Goal: Information Seeking & Learning: Check status

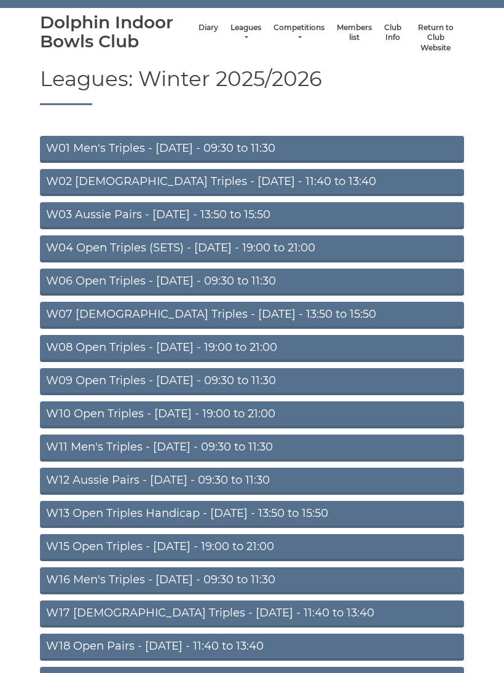
scroll to position [138, 0]
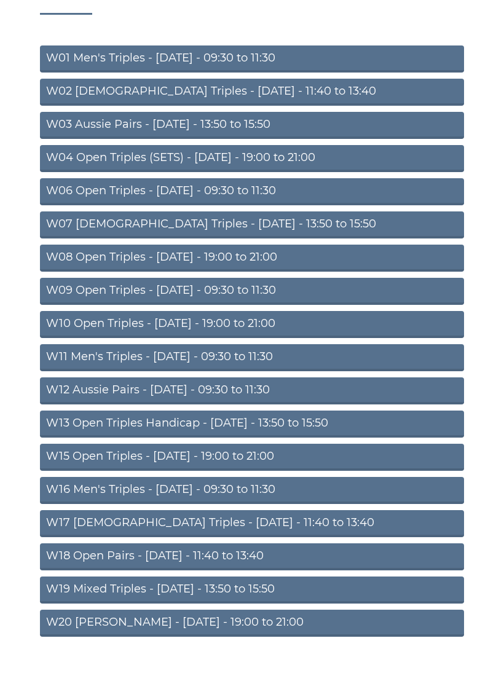
click at [136, 485] on link "W16 Men's Triples - [DATE] - 09:30 to 11:30" at bounding box center [252, 490] width 424 height 27
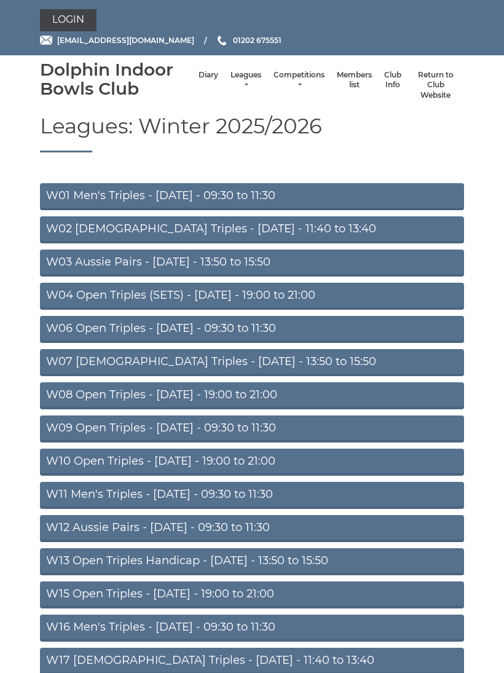
scroll to position [161, 0]
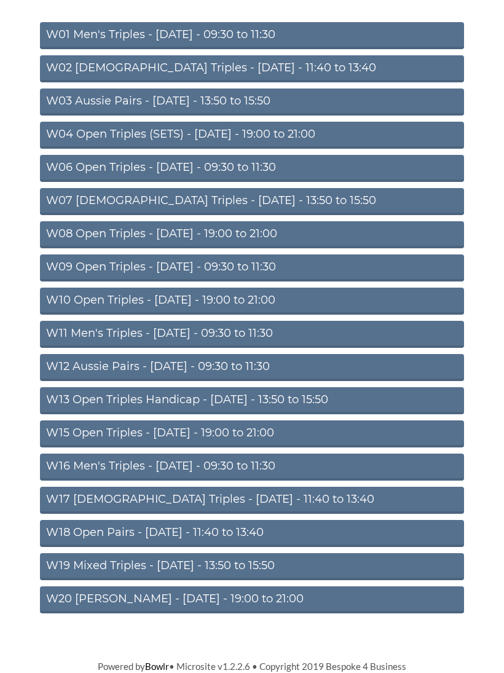
click at [89, 537] on link "W18 Open Pairs - [DATE] - 11:40 to 13:40" at bounding box center [252, 534] width 424 height 27
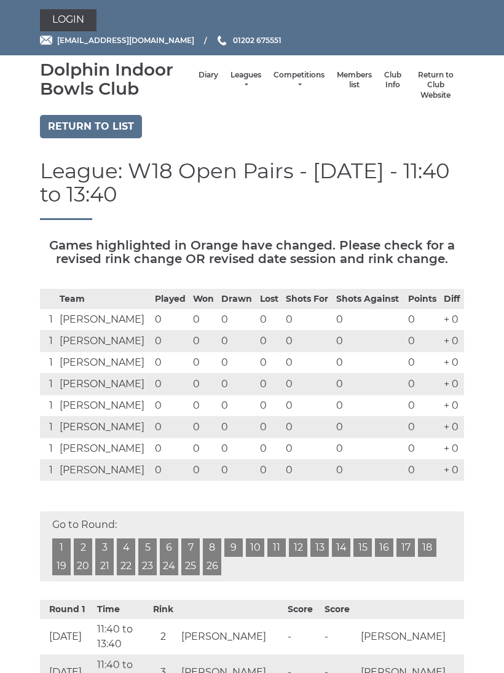
click at [58, 541] on link "1" at bounding box center [61, 548] width 18 height 18
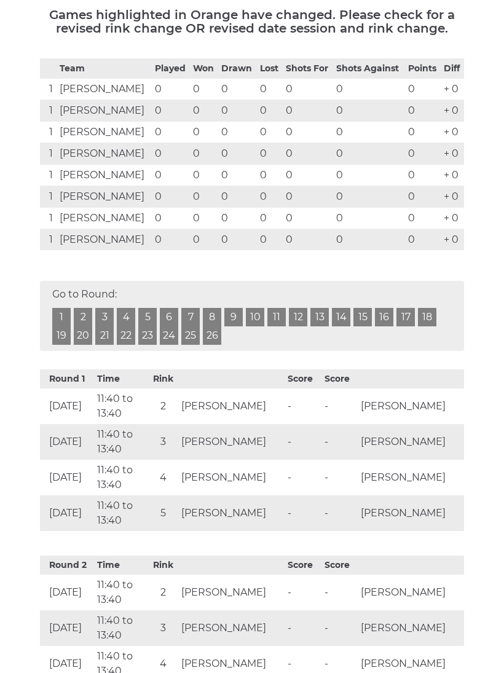
scroll to position [230, 0]
